Goal: Communication & Community: Share content

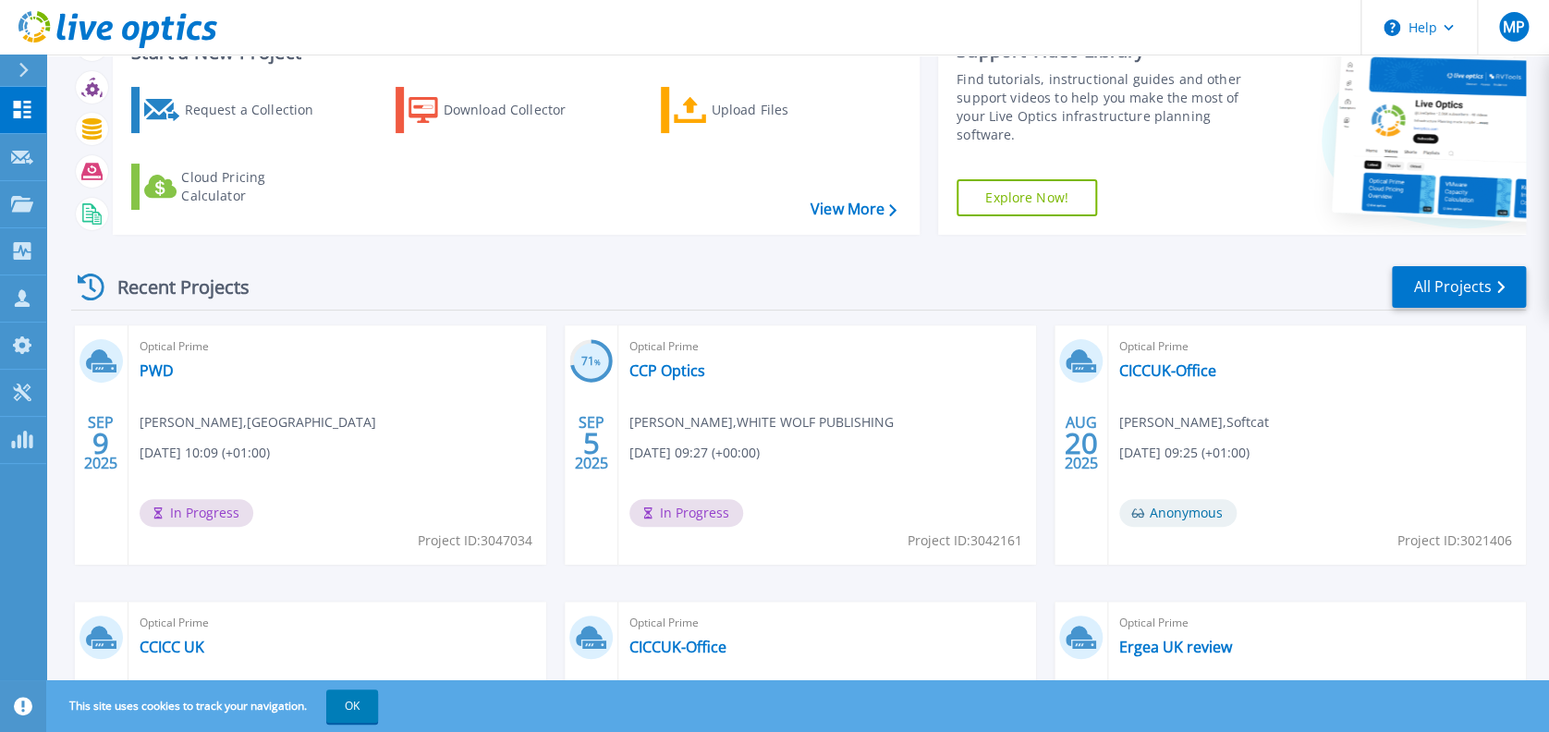
scroll to position [123, 0]
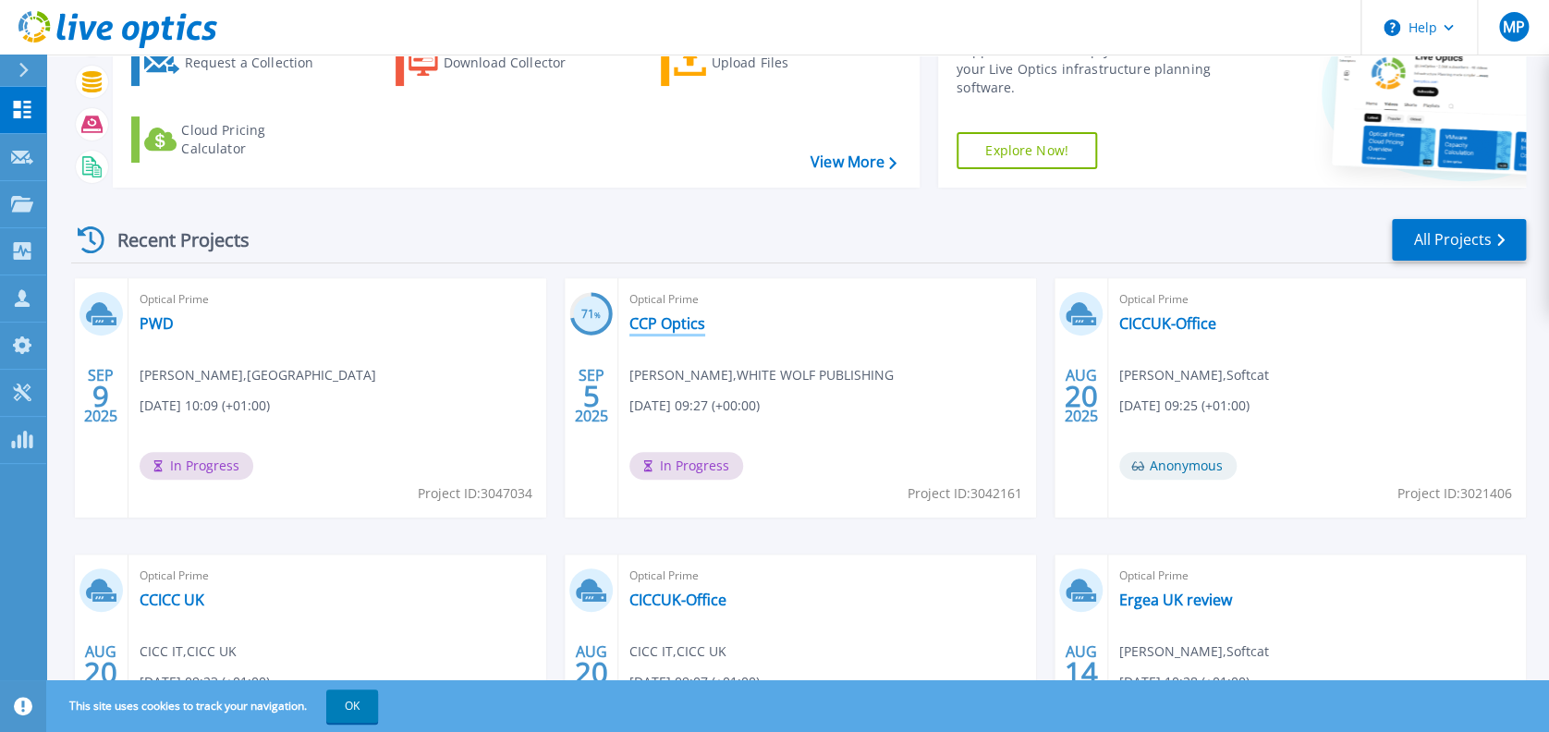
click at [664, 317] on link "CCP Optics" at bounding box center [667, 323] width 76 height 18
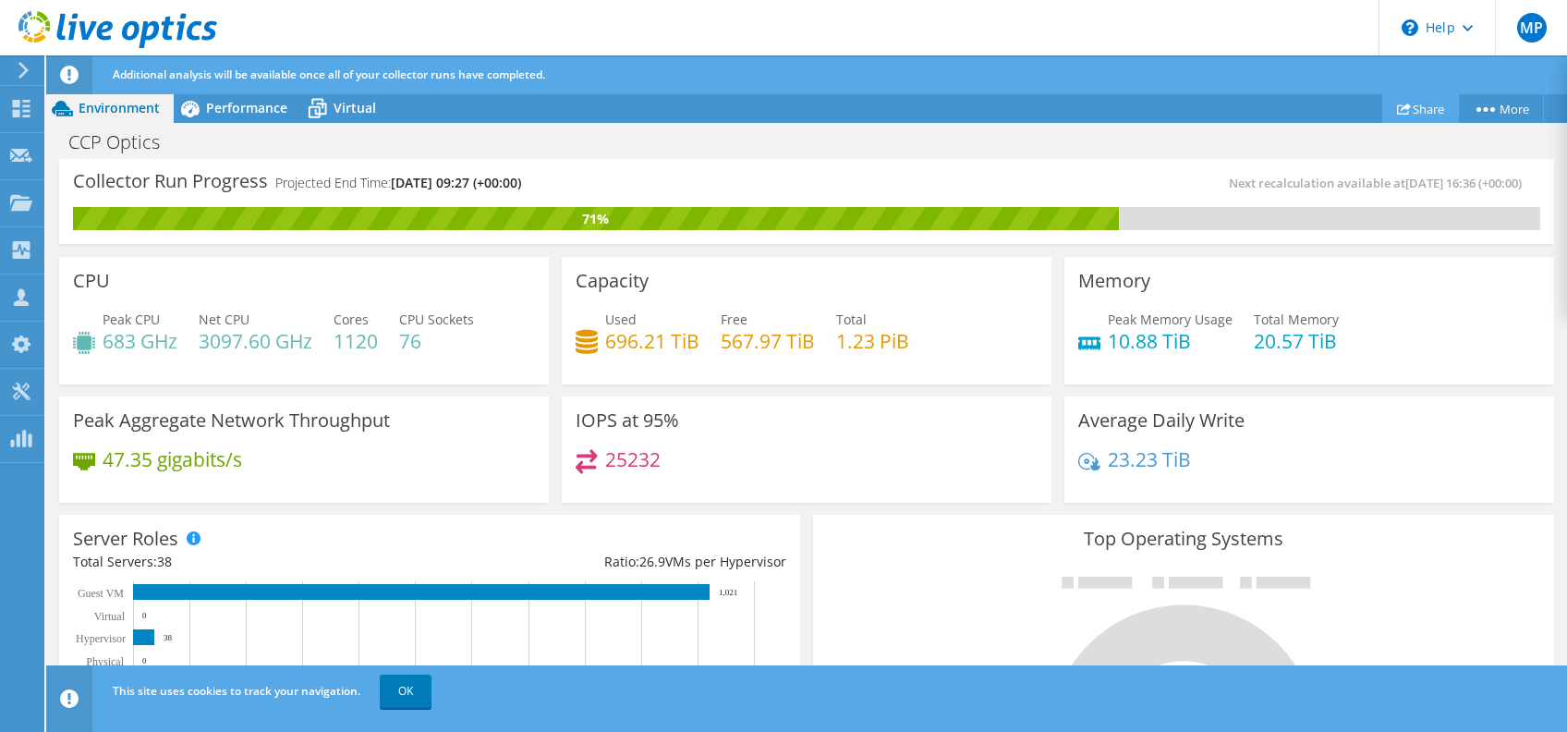
click at [1424, 107] on link "Share" at bounding box center [1420, 108] width 77 height 29
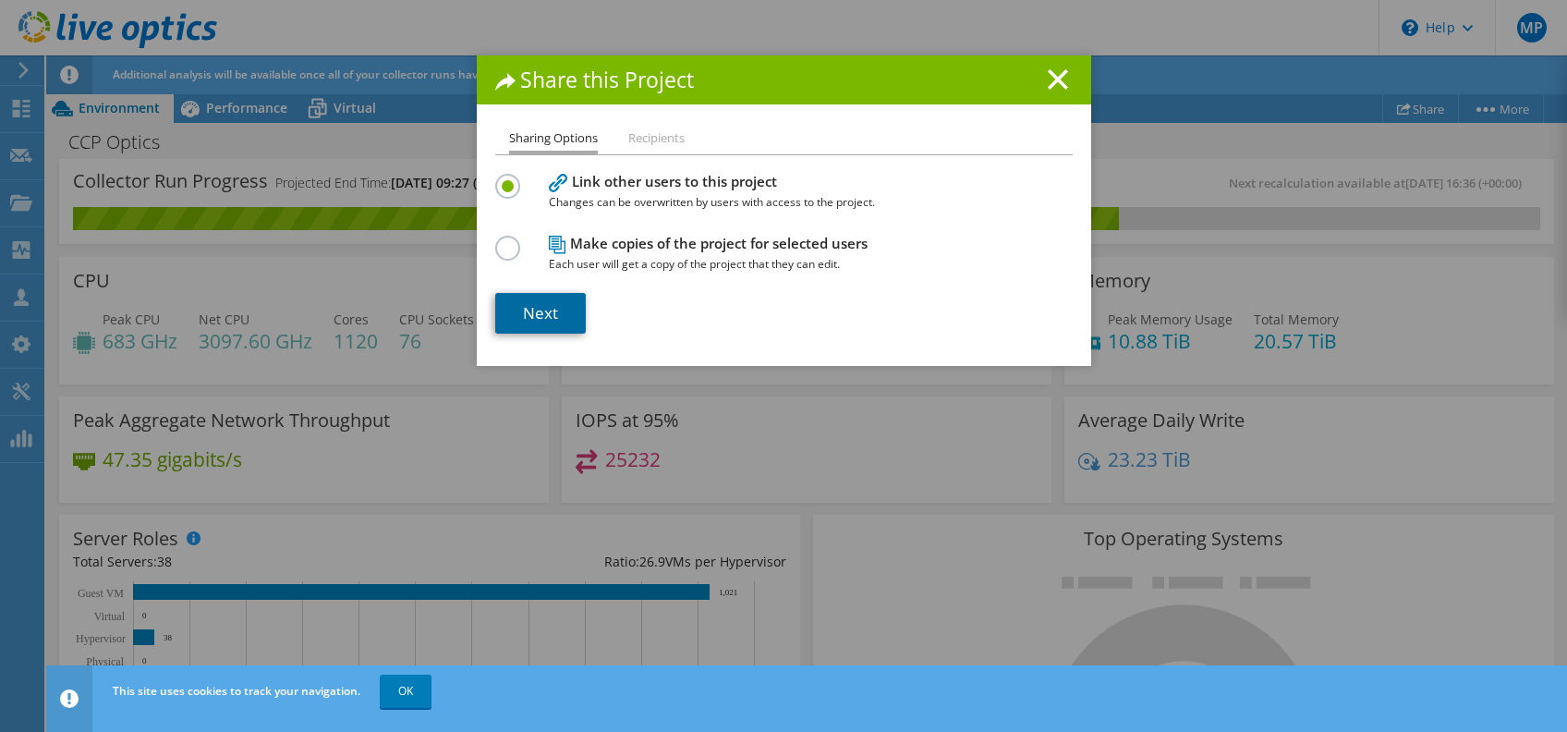
click at [546, 299] on link "Next" at bounding box center [540, 313] width 91 height 41
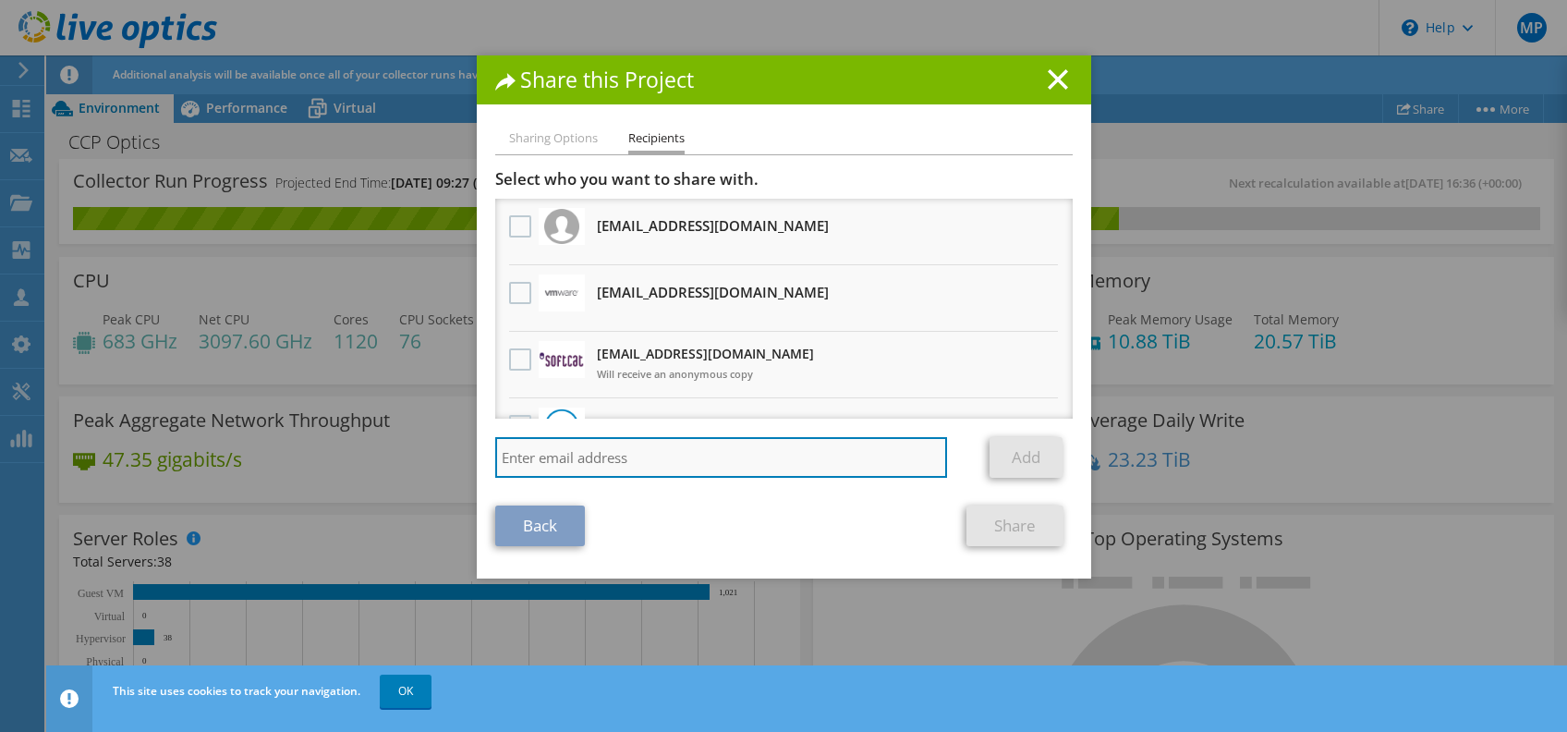
click at [584, 458] on input "search" at bounding box center [721, 457] width 453 height 41
paste input "[EMAIL_ADDRESS][DOMAIN_NAME]"
type input "[EMAIL_ADDRESS][DOMAIN_NAME]"
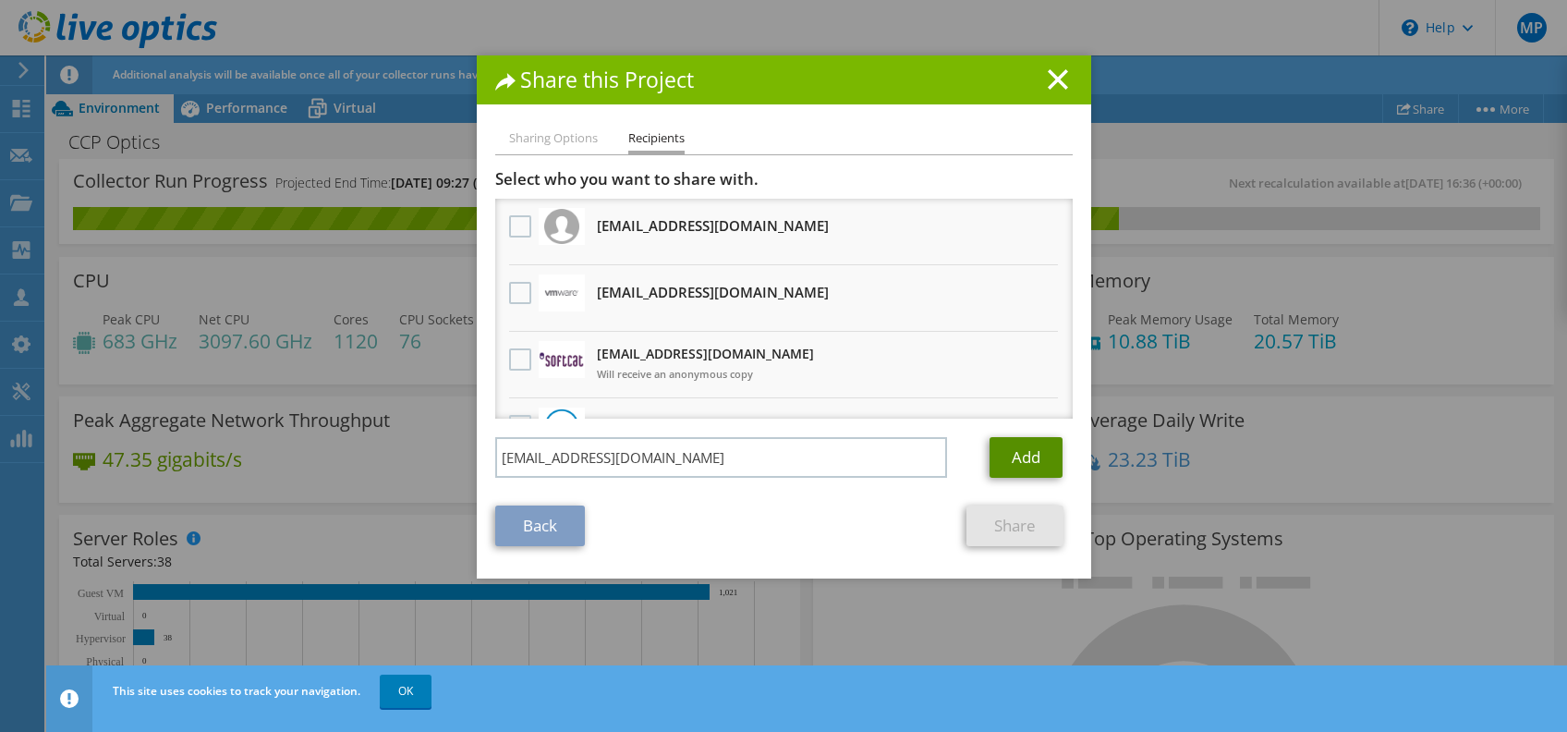
click at [1034, 448] on link "Add" at bounding box center [1026, 457] width 73 height 41
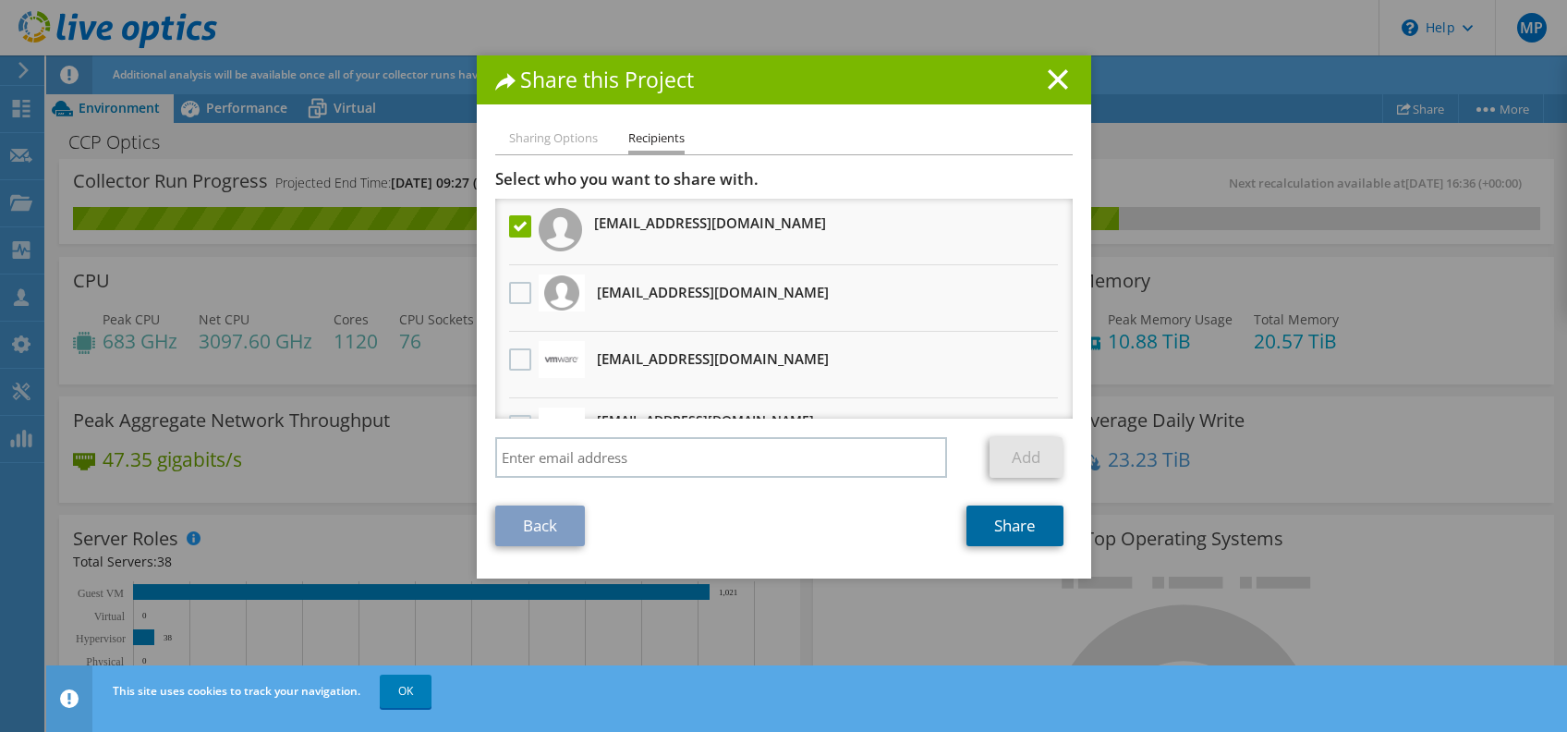
click at [1029, 514] on link "Share" at bounding box center [1015, 525] width 97 height 41
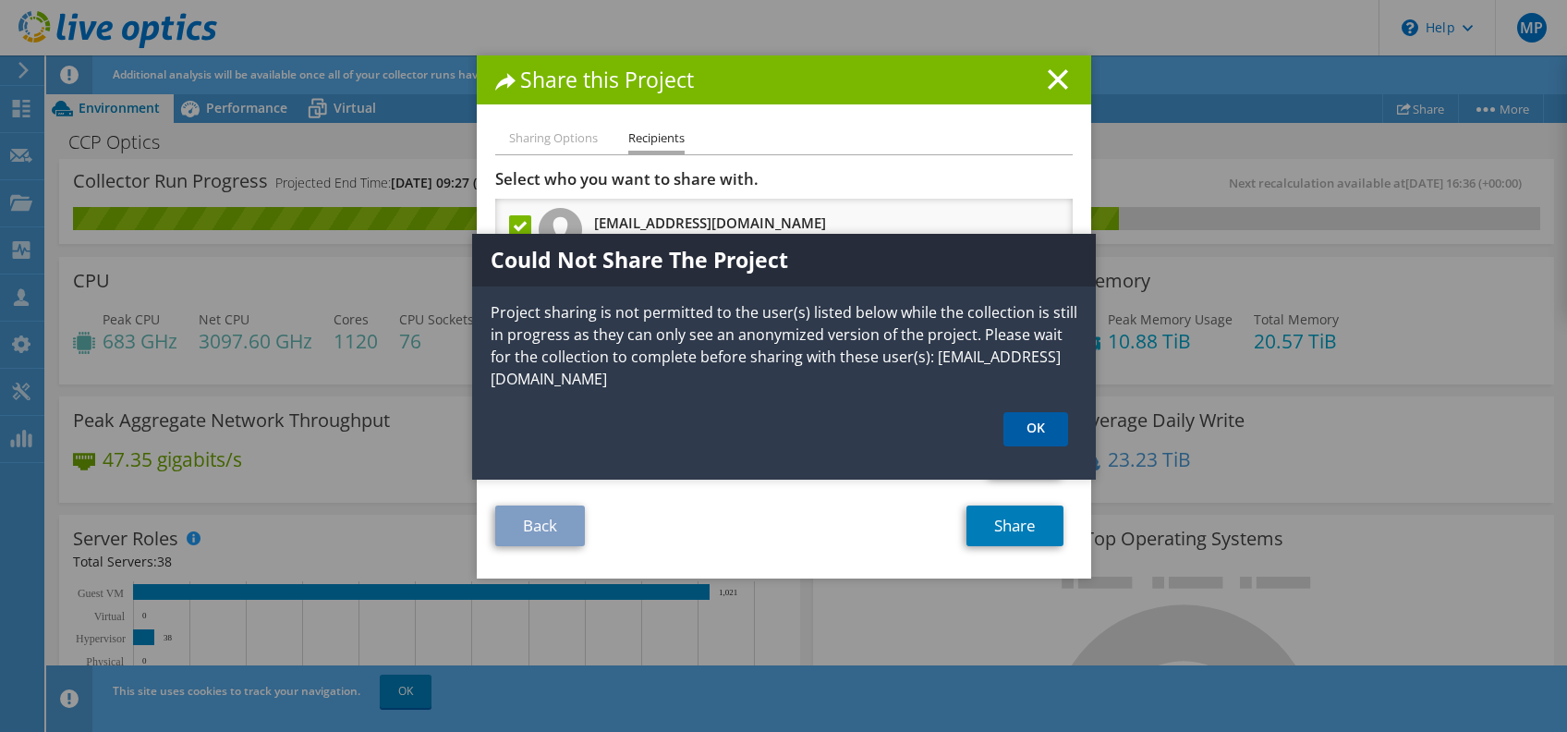
click at [1027, 419] on link "OK" at bounding box center [1035, 429] width 65 height 34
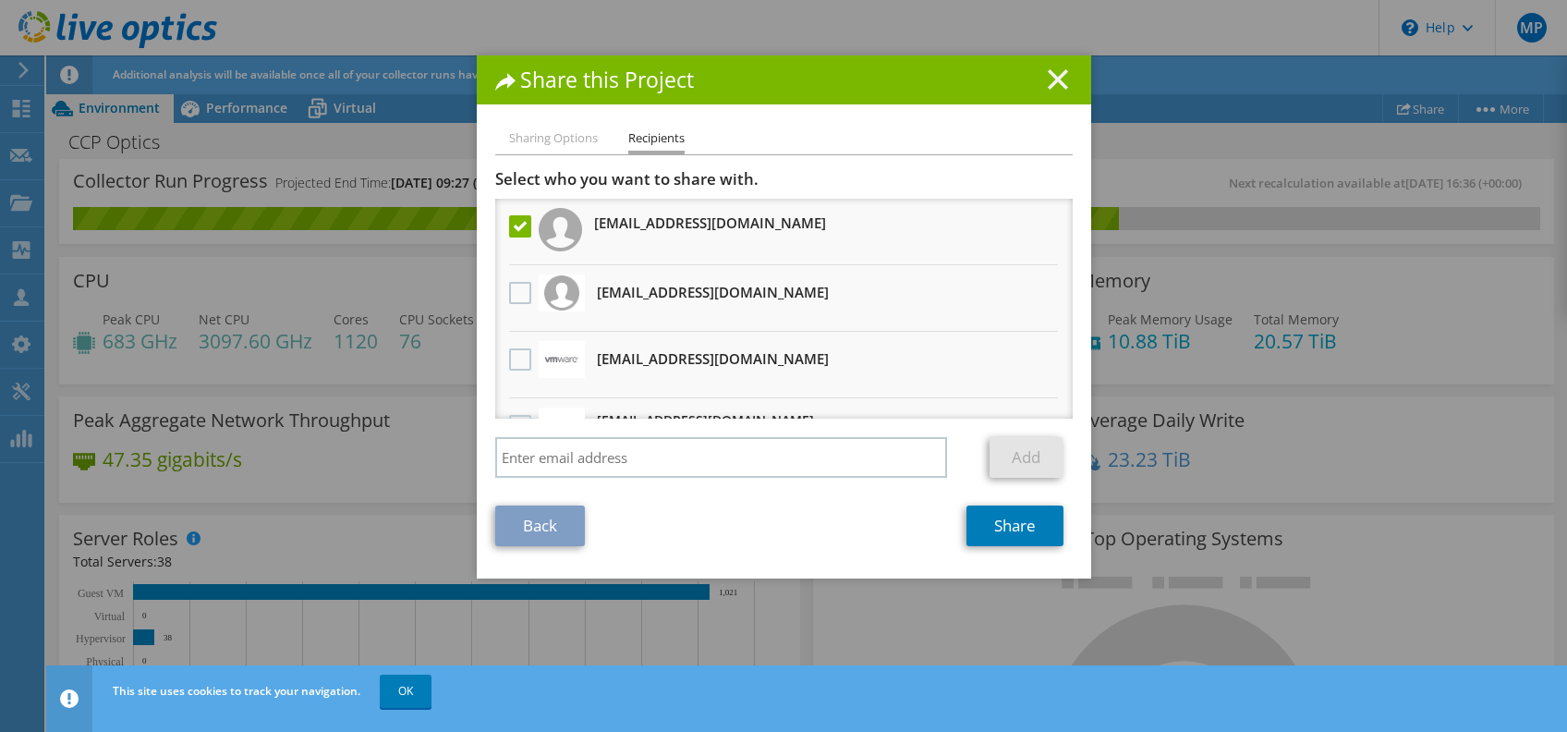
click at [1048, 69] on icon at bounding box center [1058, 79] width 20 height 20
